Goal: Task Accomplishment & Management: Manage account settings

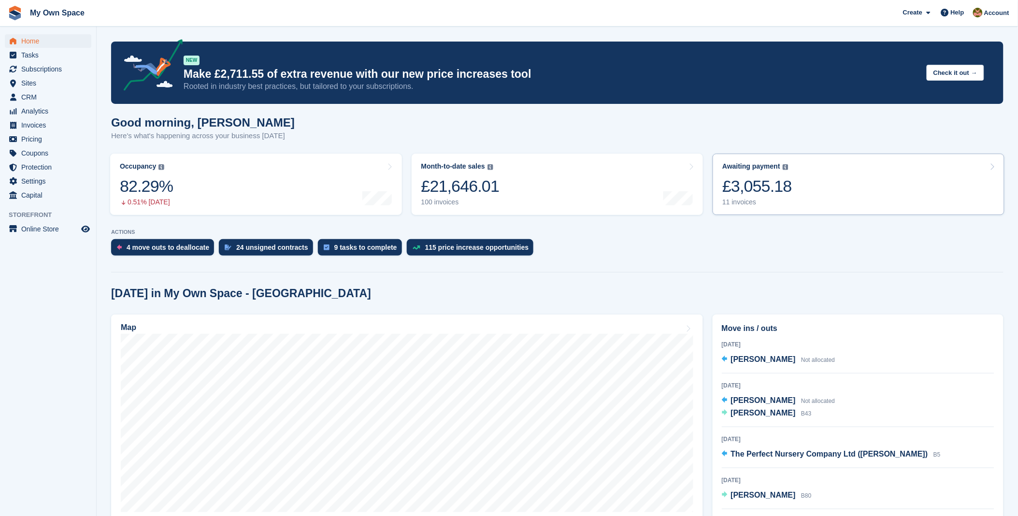
drag, startPoint x: 0, startPoint y: 0, endPoint x: 825, endPoint y: 188, distance: 846.3
click at [825, 188] on link "Awaiting payment The total outstanding balance on all open invoices. £3,055.18 …" at bounding box center [859, 184] width 292 height 61
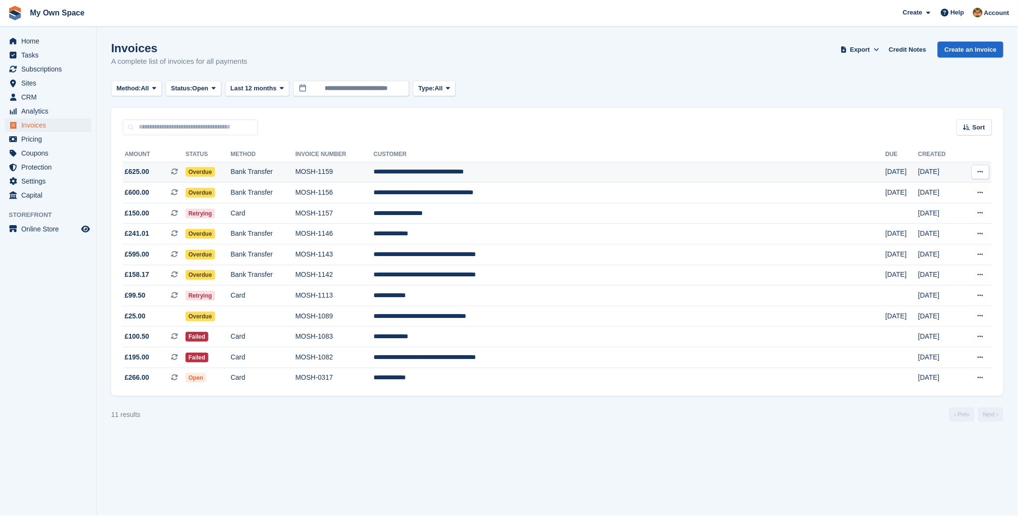
click at [231, 171] on td "Overdue" at bounding box center [208, 172] width 45 height 21
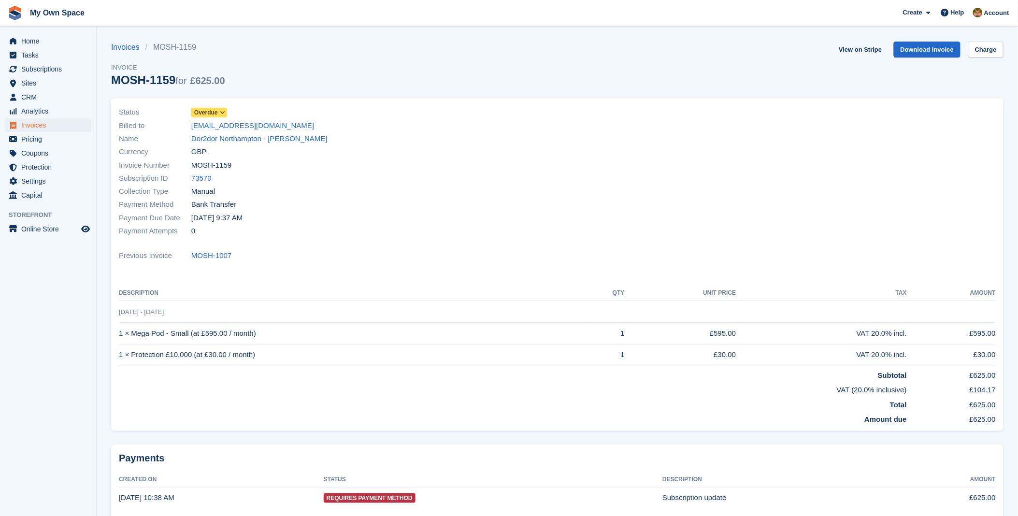
click at [222, 110] on icon at bounding box center [222, 113] width 5 height 6
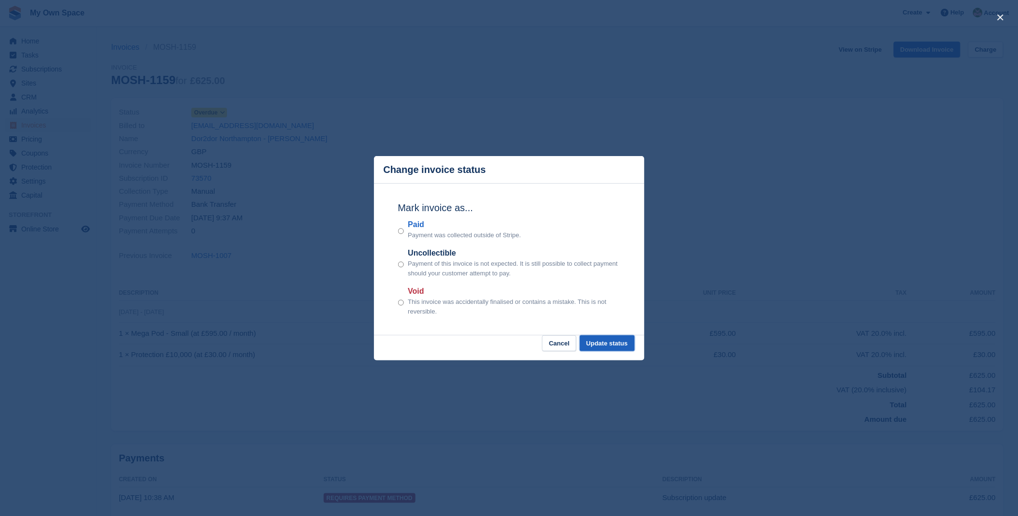
click at [616, 347] on button "Update status" at bounding box center [607, 343] width 55 height 16
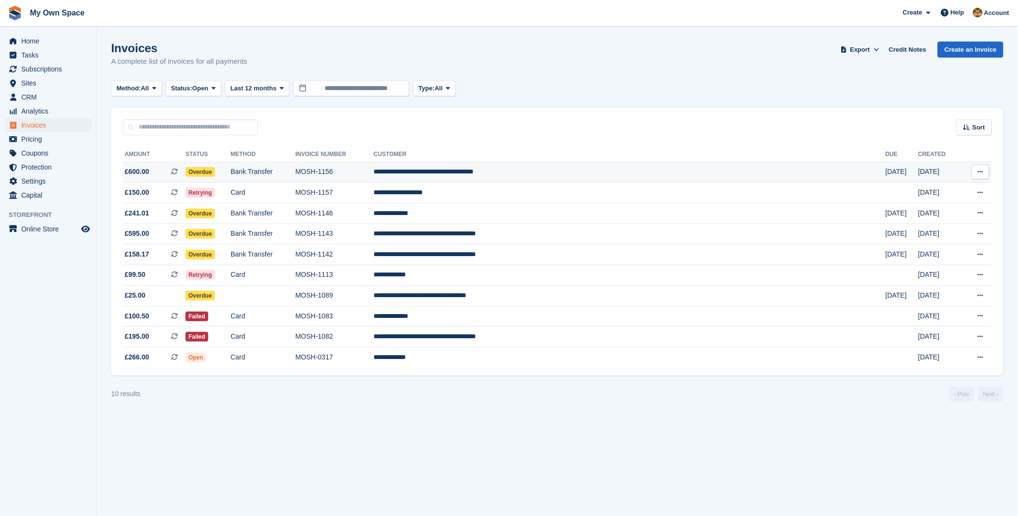
click at [215, 173] on span "Overdue" at bounding box center [200, 172] width 29 height 10
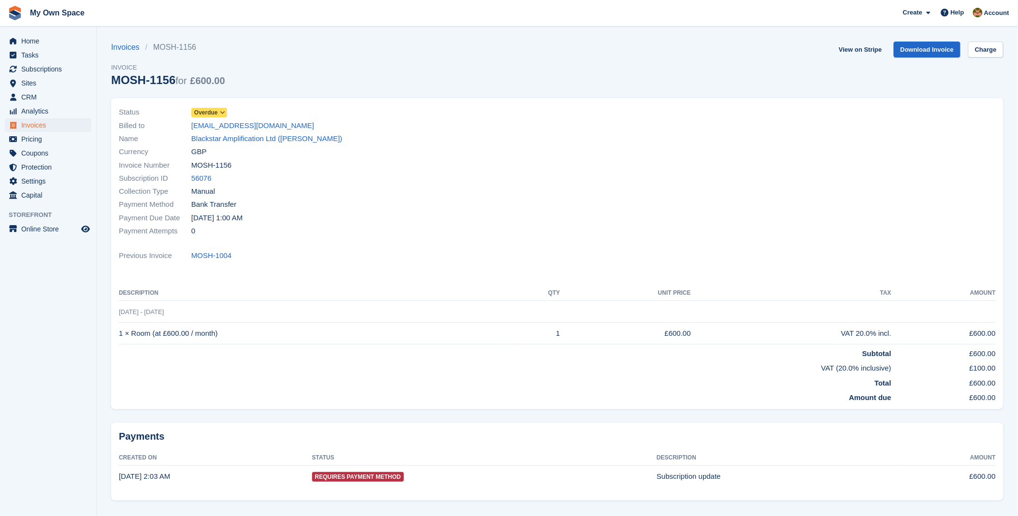
click at [220, 114] on icon at bounding box center [222, 113] width 5 height 6
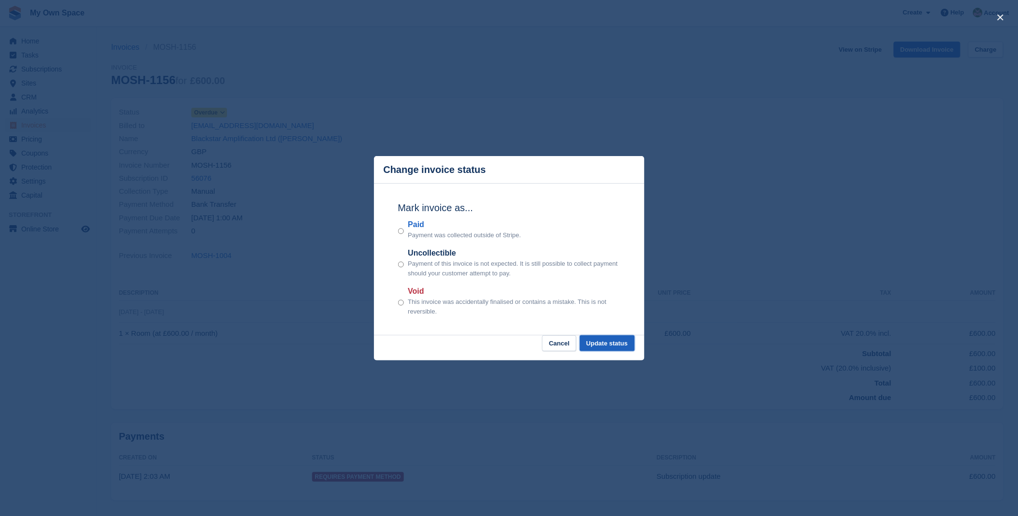
click at [593, 346] on button "Update status" at bounding box center [607, 343] width 55 height 16
